Goal: Task Accomplishment & Management: Manage account settings

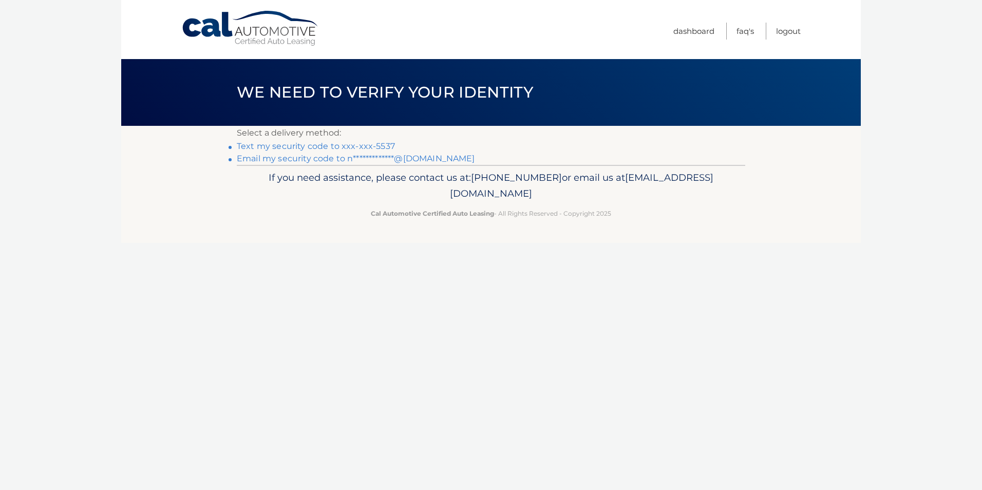
click at [360, 143] on link "Text my security code to xxx-xxx-5537" at bounding box center [316, 146] width 158 height 10
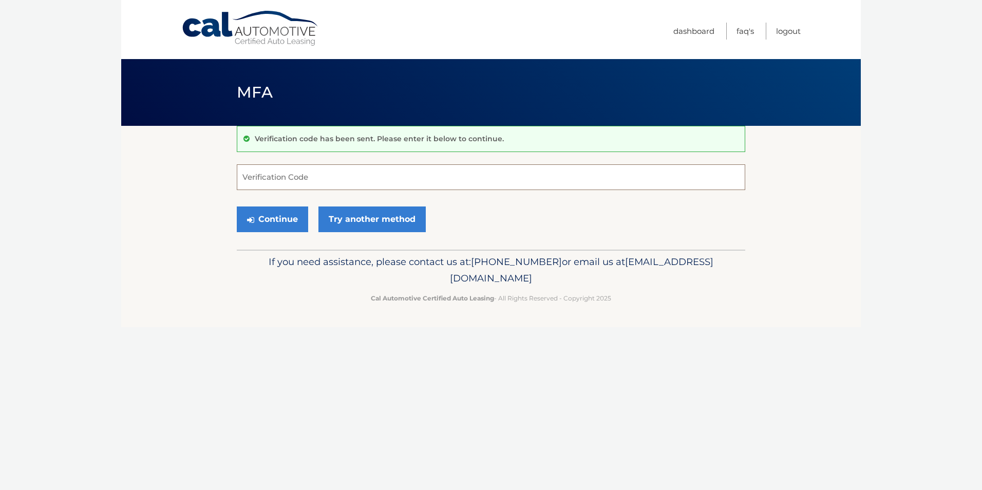
click at [366, 177] on input "Verification Code" at bounding box center [491, 177] width 509 height 26
type input "120804"
click at [237, 207] on button "Continue" at bounding box center [272, 220] width 71 height 26
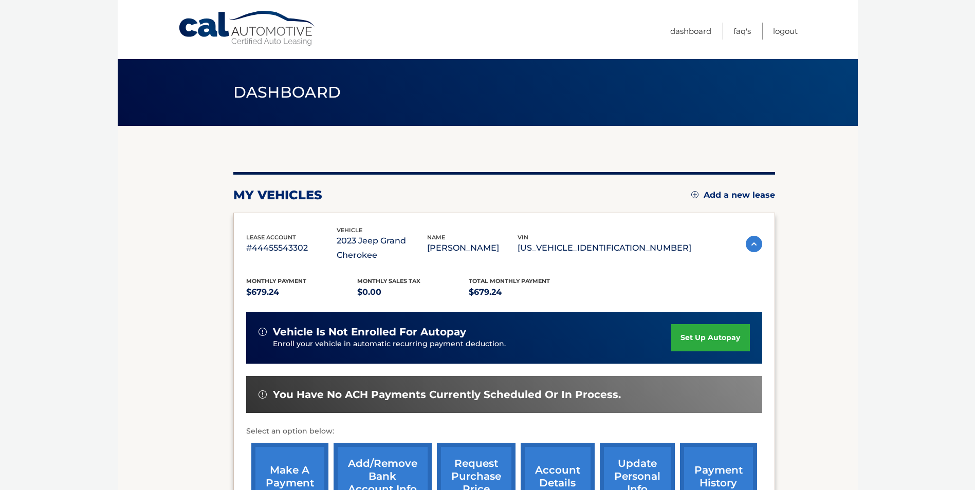
scroll to position [147, 0]
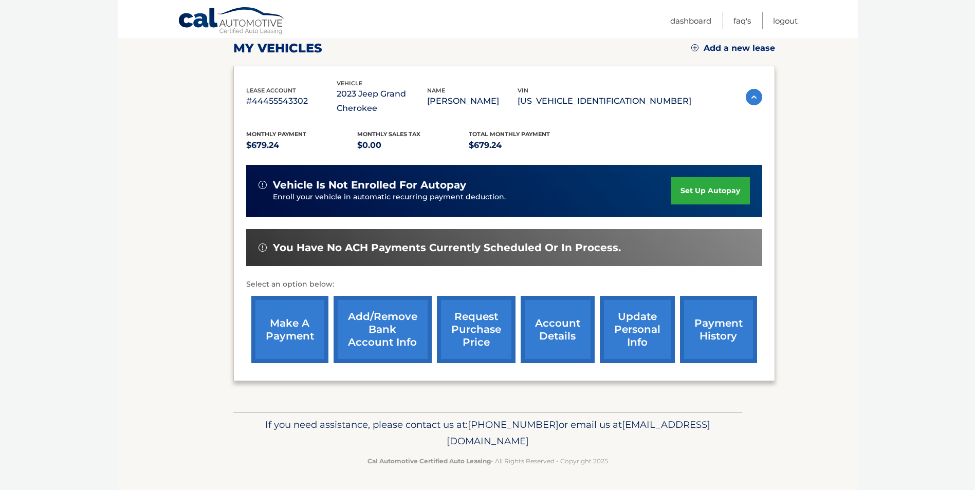
click at [290, 323] on link "make a payment" at bounding box center [289, 329] width 77 height 67
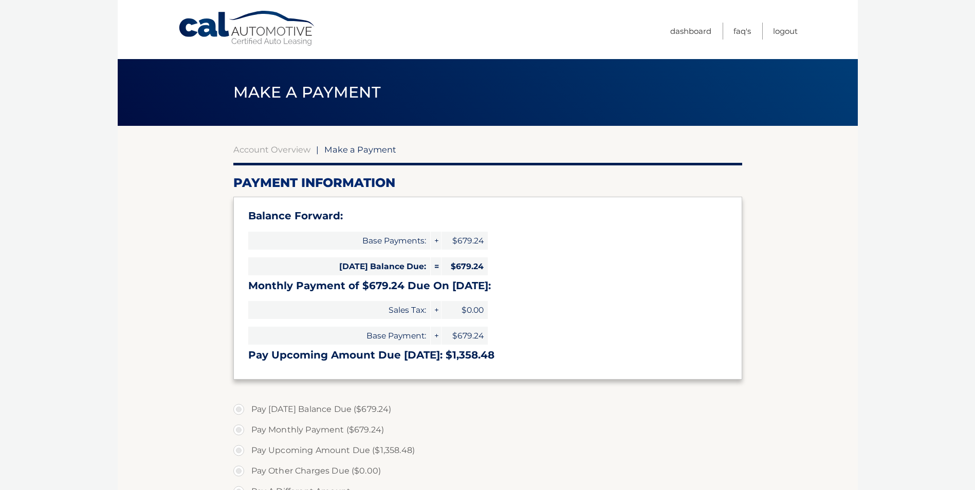
select select "NTNhZDY2MWUtMTc2Yi00Yjk3LWIwYzItNGY4YTIwZTEyZmIz"
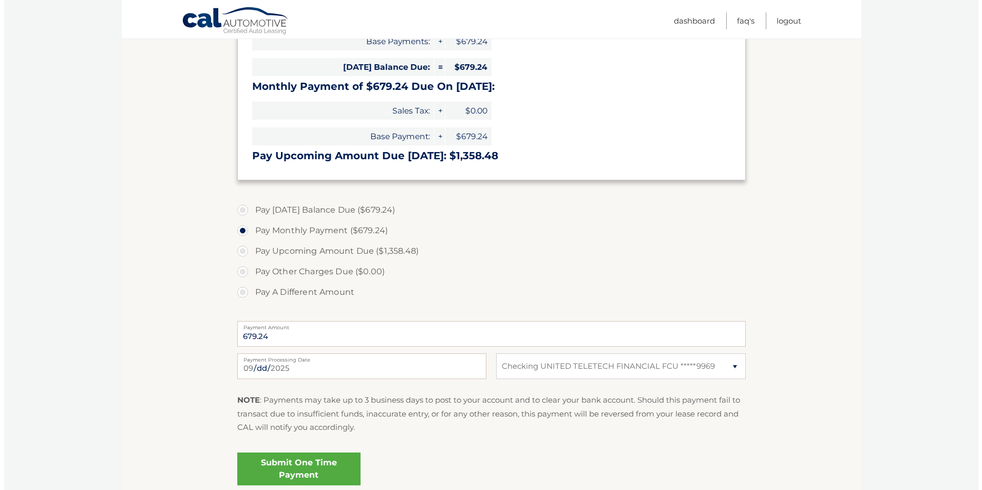
scroll to position [206, 0]
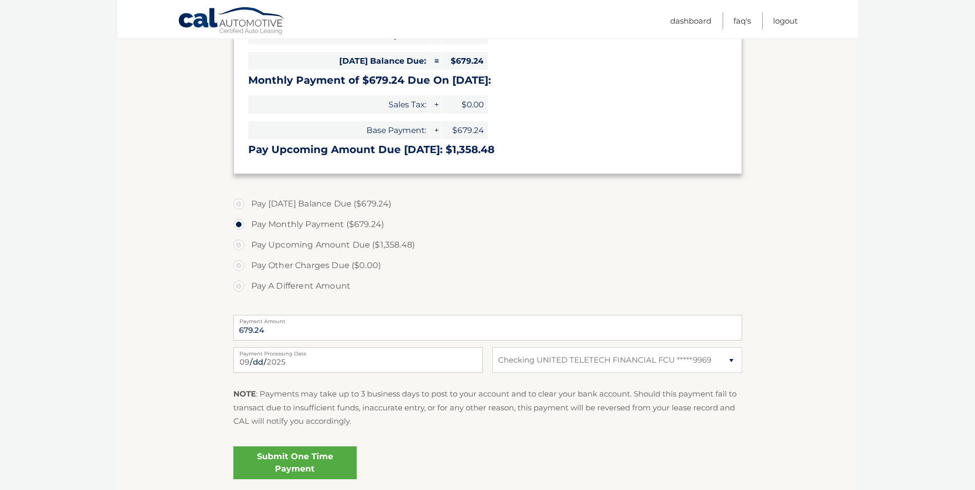
click at [310, 460] on link "Submit One Time Payment" at bounding box center [294, 463] width 123 height 33
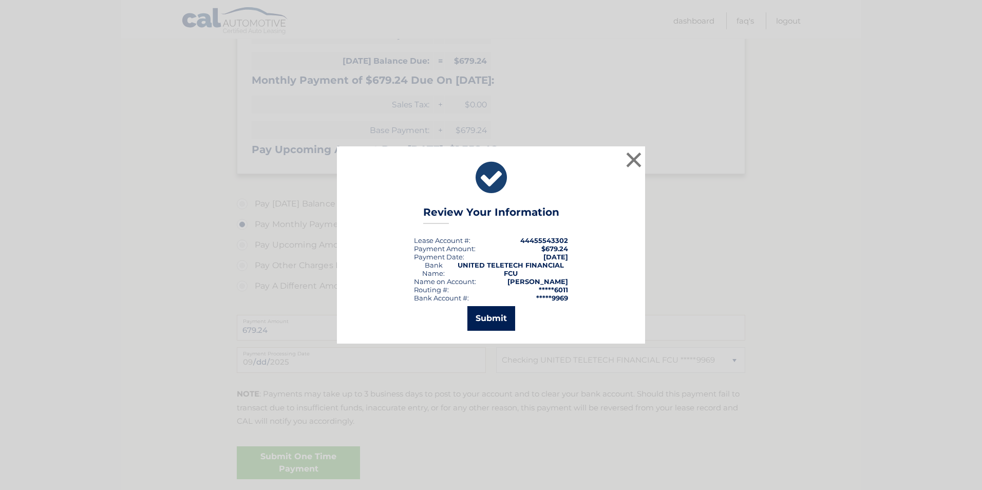
click at [495, 317] on button "Submit" at bounding box center [492, 318] width 48 height 25
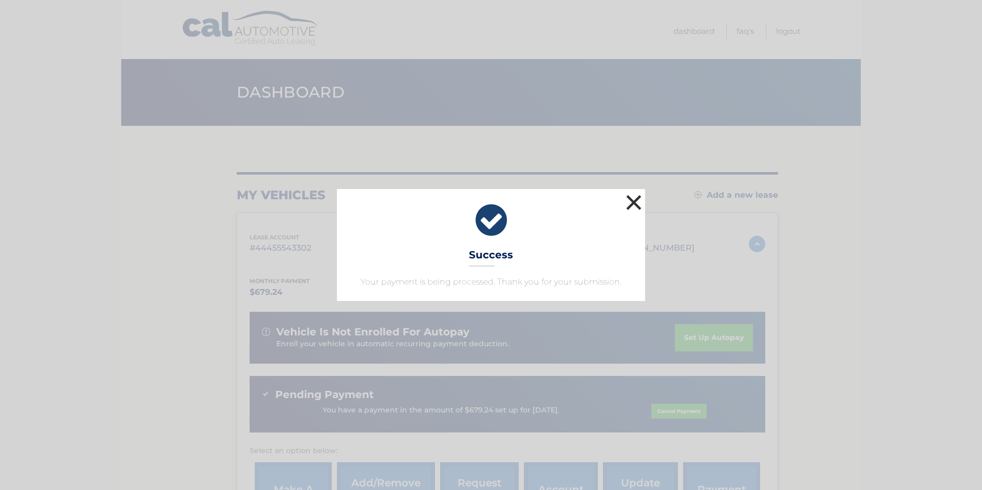
click at [637, 203] on button "×" at bounding box center [634, 202] width 21 height 21
